Goal: Task Accomplishment & Management: Manage account settings

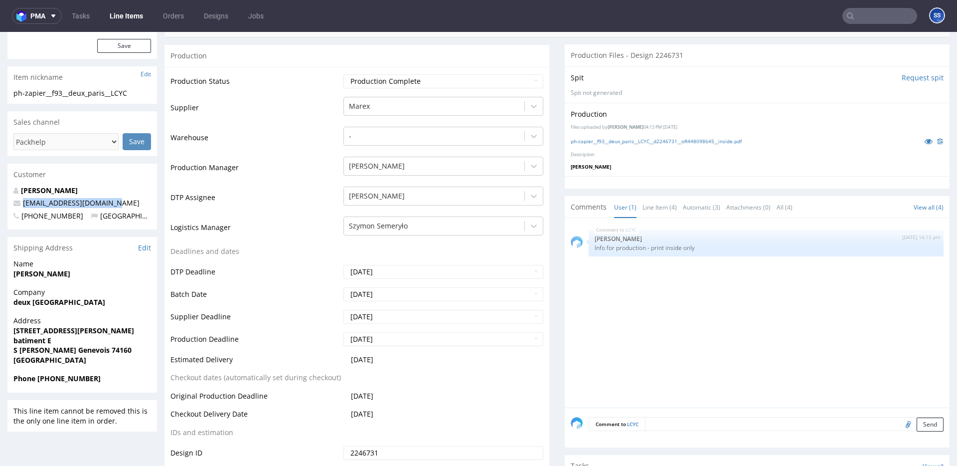
click at [22, 204] on p "[EMAIL_ADDRESS][DOMAIN_NAME]" at bounding box center [82, 203] width 138 height 10
copy link "[EMAIL_ADDRESS][DOMAIN_NAME]"
click at [71, 378] on strong "Phone [PHONE_NUMBER]" at bounding box center [56, 377] width 87 height 9
copy strong "330619272058"
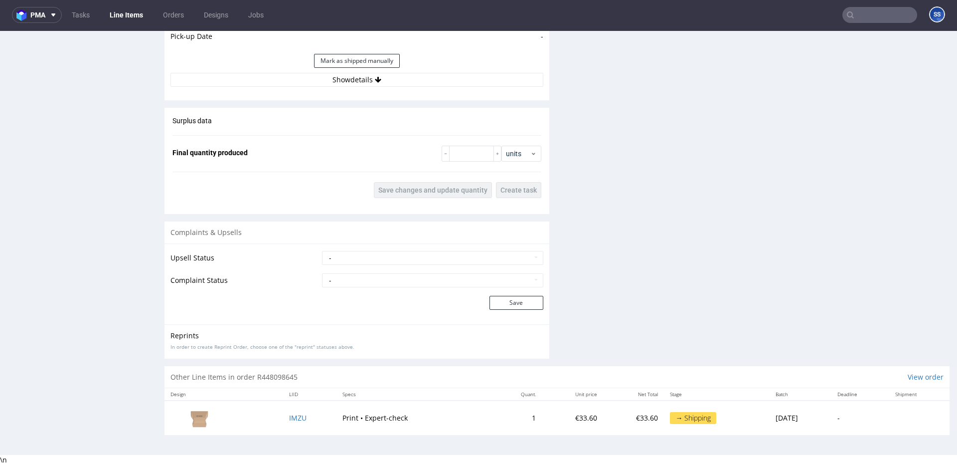
scroll to position [0, 0]
click at [362, 78] on button "Show details" at bounding box center [357, 80] width 373 height 14
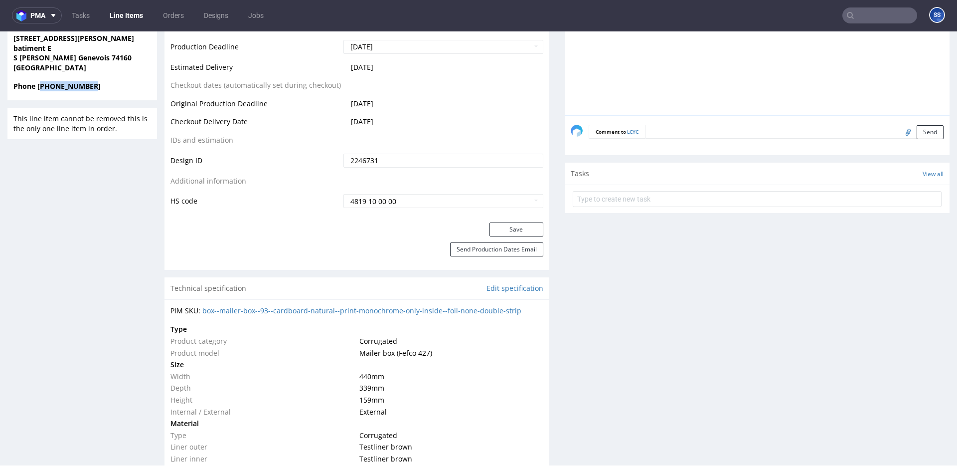
scroll to position [0, 0]
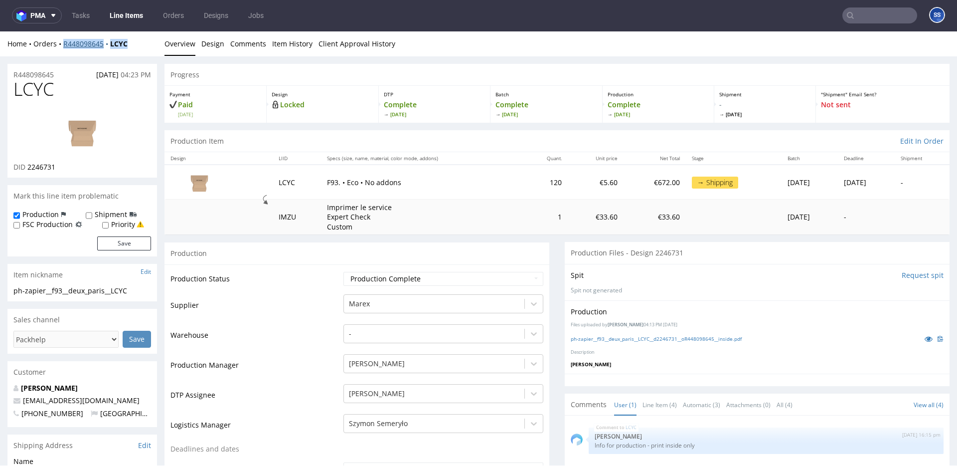
drag, startPoint x: 140, startPoint y: 49, endPoint x: 63, endPoint y: 47, distance: 76.8
click at [63, 47] on div "Home Orders R448098645 LCYC Overview Design Comments Item History Client Approv…" at bounding box center [478, 43] width 957 height 25
copy div "R448098645 LCYC"
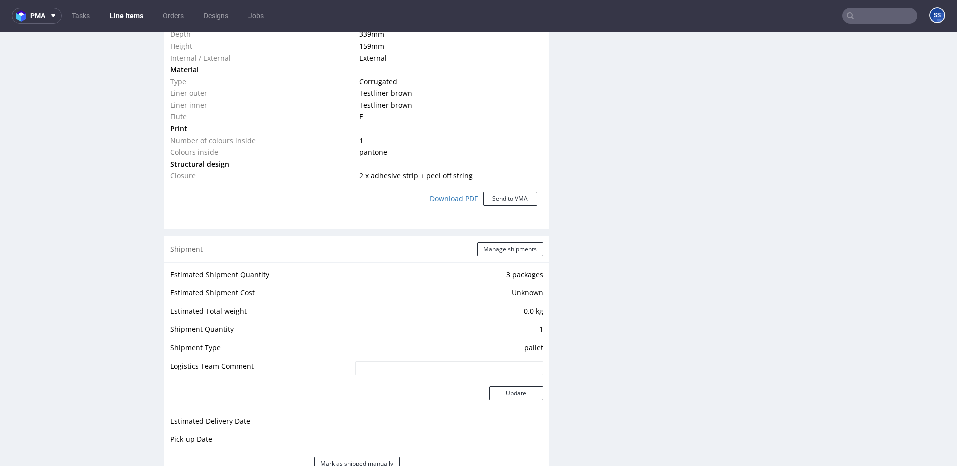
scroll to position [845, 0]
click at [509, 259] on div "Shipment Manage shipments" at bounding box center [357, 248] width 385 height 26
click at [509, 248] on button "Manage shipments" at bounding box center [510, 248] width 66 height 14
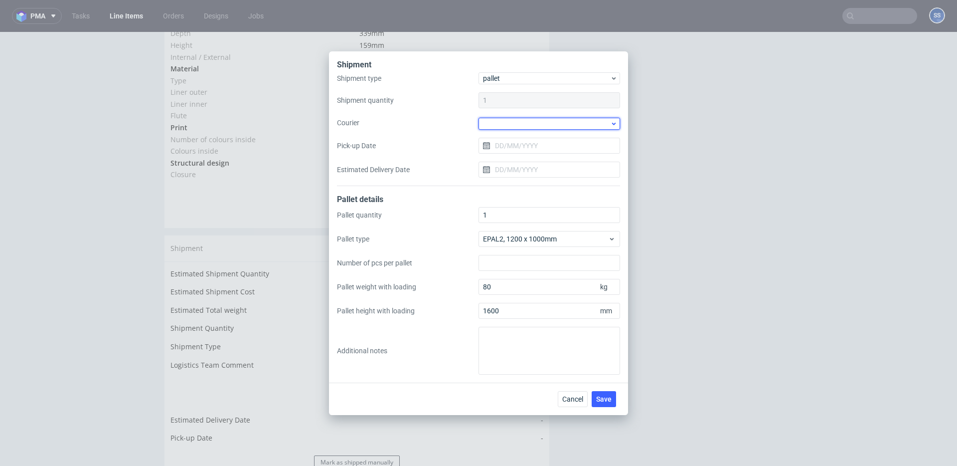
click at [529, 124] on div at bounding box center [550, 124] width 142 height 12
click at [537, 152] on div "DB Schenker" at bounding box center [550, 153] width 134 height 18
click at [515, 147] on input "Pick-up Date" at bounding box center [550, 145] width 142 height 16
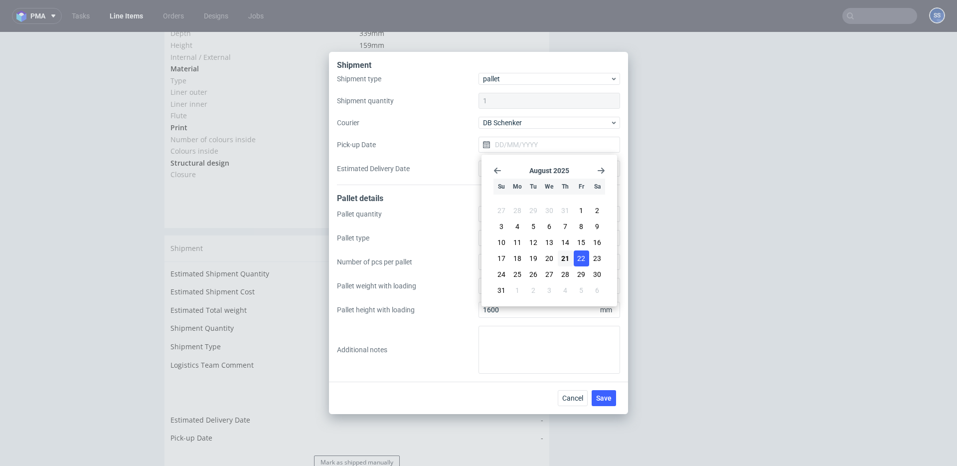
click at [576, 255] on button "22" at bounding box center [581, 258] width 15 height 16
type input "[DATE]"
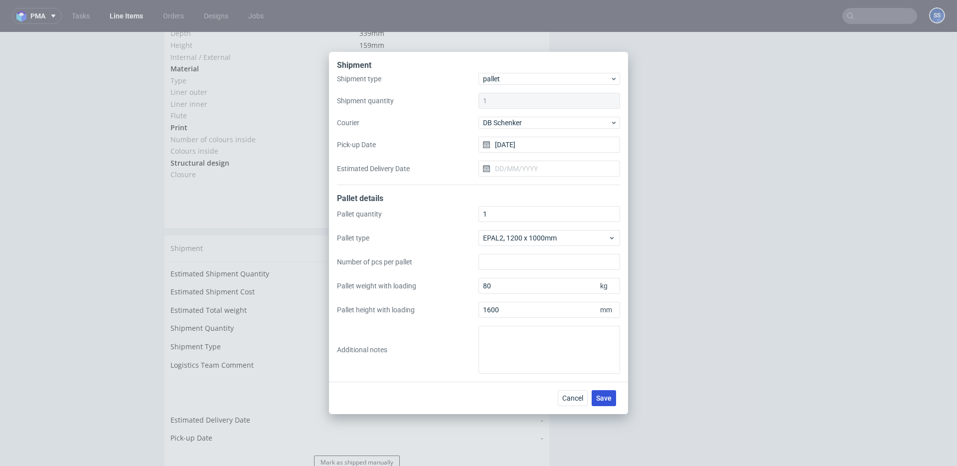
click at [608, 390] on button "Save" at bounding box center [604, 398] width 24 height 16
